Goal: Find contact information: Find contact information

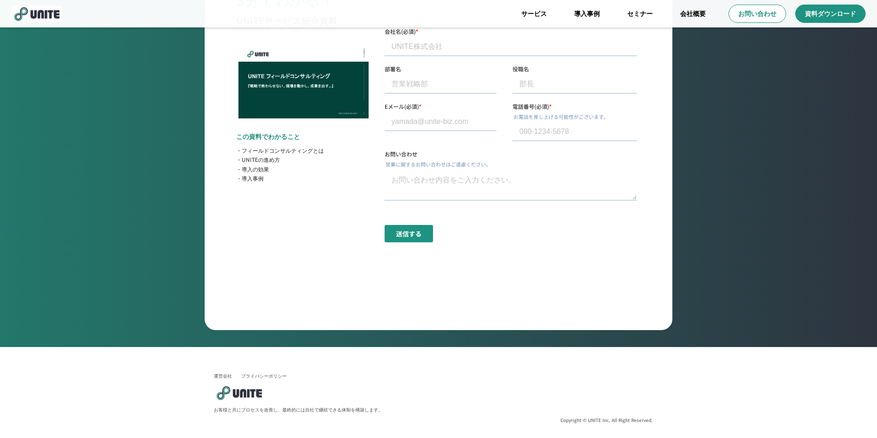
scroll to position [3437, 0]
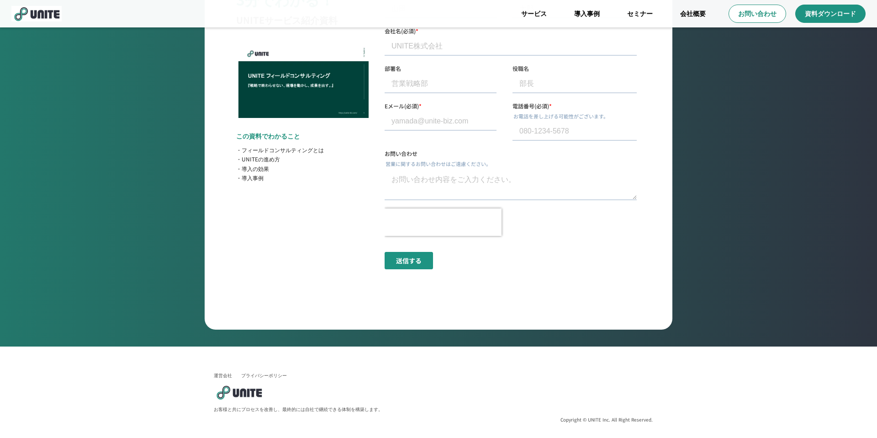
click at [225, 377] on link "運営会社" at bounding box center [223, 375] width 18 height 6
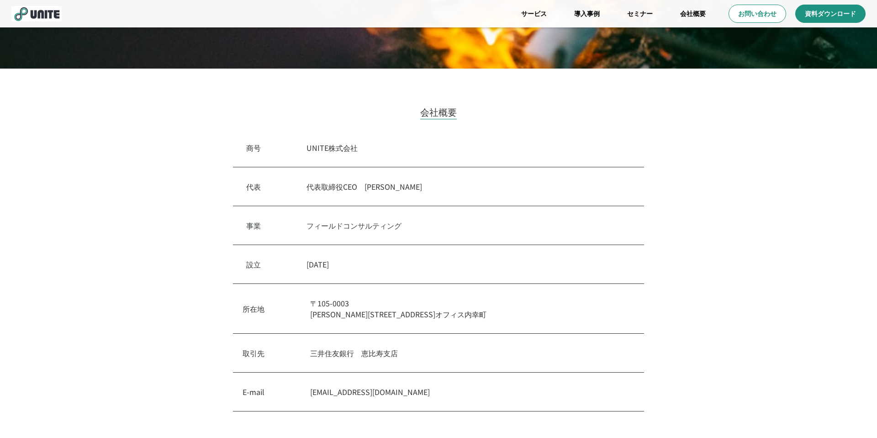
scroll to position [308, 0]
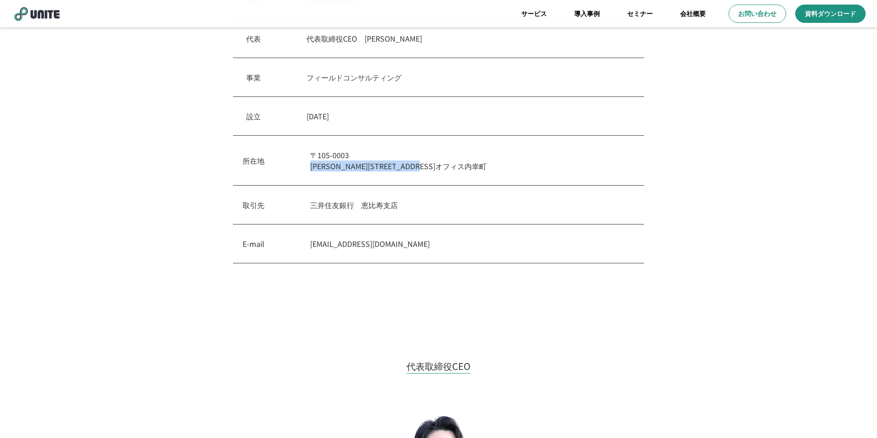
drag, startPoint x: 471, startPoint y: 166, endPoint x: 312, endPoint y: 168, distance: 159.9
click at [312, 168] on p "[STREET_ADDRESS][PERSON_NAME]内幸町" at bounding box center [472, 160] width 324 height 22
copy p "[PERSON_NAME][STREET_ADDRESS]オフィス内幸町"
drag, startPoint x: 352, startPoint y: 157, endPoint x: 311, endPoint y: 157, distance: 40.7
click at [311, 157] on p "[STREET_ADDRESS][PERSON_NAME]内幸町" at bounding box center [472, 160] width 324 height 22
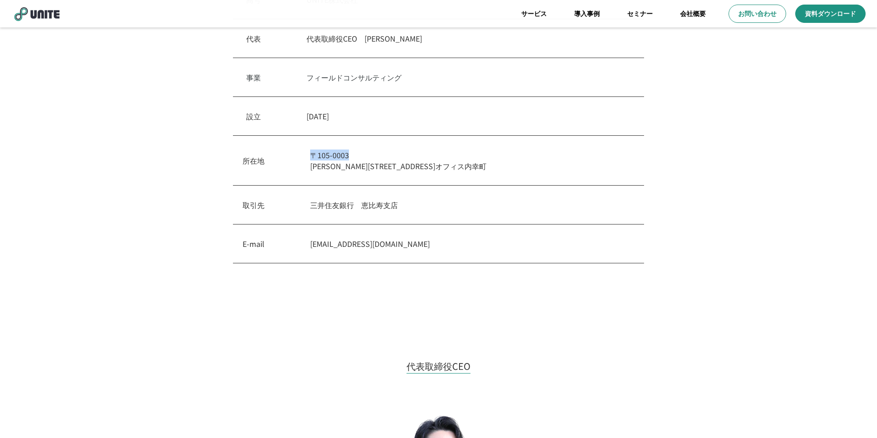
copy p "〒105-0003"
